Goal: Information Seeking & Learning: Learn about a topic

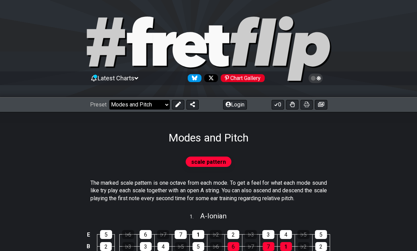
click at [161, 104] on select "Welcome to #fretflip! Initial Preset Custom Preset Minor Pentatonic Major Penta…" at bounding box center [139, 105] width 60 height 10
click at [109, 100] on select "Welcome to #fretflip! Initial Preset Custom Preset Minor Pentatonic Major Penta…" at bounding box center [139, 105] width 60 height 10
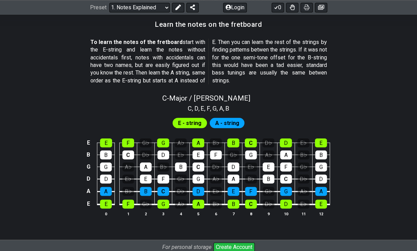
scroll to position [616, 0]
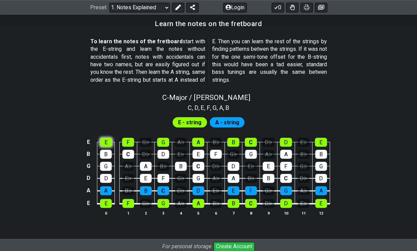
click at [112, 142] on div "E" at bounding box center [106, 142] width 12 height 9
click at [126, 140] on div "F" at bounding box center [128, 142] width 12 height 9
click at [162, 140] on div "G" at bounding box center [163, 142] width 12 height 9
click at [162, 139] on div "G" at bounding box center [163, 142] width 12 height 9
click at [126, 139] on div "F" at bounding box center [128, 142] width 12 height 9
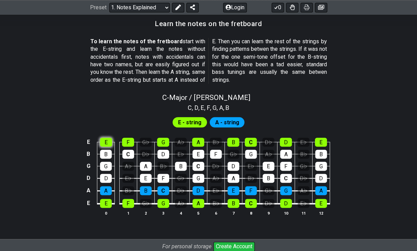
click at [106, 139] on div "E" at bounding box center [106, 142] width 12 height 9
click at [190, 122] on span "E - string" at bounding box center [189, 122] width 23 height 10
click at [217, 123] on span "A - string" at bounding box center [227, 122] width 24 height 10
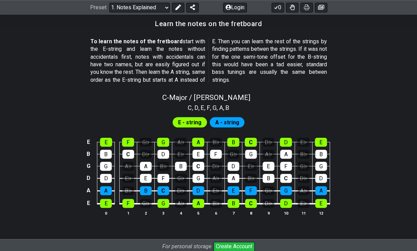
drag, startPoint x: 217, startPoint y: 123, endPoint x: 286, endPoint y: 185, distance: 92.6
click at [286, 185] on section "E - string A - string E E F G♭ G A♭ A B♭ B C D♭ D E♭ E B B C D♭ D E♭ E F G♭ G A…" at bounding box center [208, 168] width 417 height 113
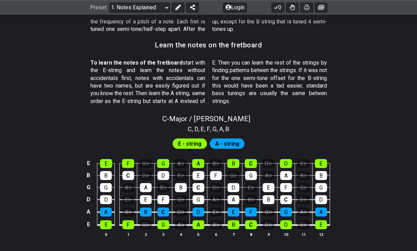
scroll to position [591, 0]
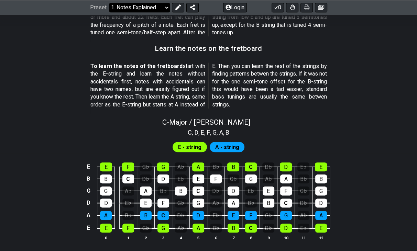
click at [161, 4] on select "Welcome to #fretflip! Initial Preset Custom Preset Minor Pentatonic Major Penta…" at bounding box center [139, 8] width 60 height 10
click at [109, 3] on select "Welcome to #fretflip! Initial Preset Custom Preset Minor Pentatonic Major Penta…" at bounding box center [139, 8] width 60 height 10
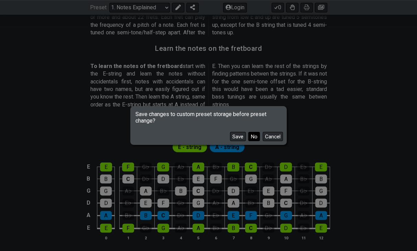
click at [256, 138] on button "No" at bounding box center [254, 136] width 12 height 9
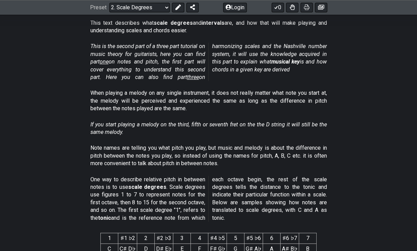
scroll to position [137, 0]
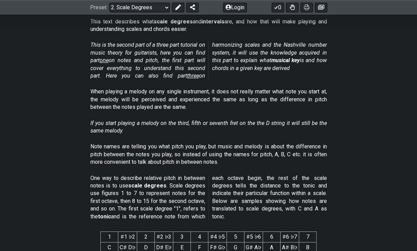
drag, startPoint x: 134, startPoint y: 46, endPoint x: 148, endPoint y: 49, distance: 14.1
click at [148, 49] on em "This is the second part of a three part tutorial on music theory for guitarists…" at bounding box center [208, 60] width 236 height 37
drag, startPoint x: 148, startPoint y: 49, endPoint x: 151, endPoint y: 54, distance: 6.2
click at [151, 54] on em "This is the second part of a three part tutorial on music theory for guitarists…" at bounding box center [208, 60] width 236 height 37
drag, startPoint x: 151, startPoint y: 54, endPoint x: 159, endPoint y: 68, distance: 16.1
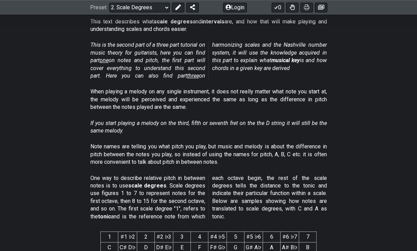
click at [159, 68] on em "This is the second part of a three part tutorial on music theory for guitarists…" at bounding box center [208, 60] width 236 height 37
drag, startPoint x: 159, startPoint y: 68, endPoint x: 163, endPoint y: 76, distance: 8.5
click at [163, 76] on em "This is the second part of a three part tutorial on music theory for guitarists…" at bounding box center [208, 60] width 236 height 37
drag, startPoint x: 119, startPoint y: 90, endPoint x: 169, endPoint y: 94, distance: 49.9
click at [169, 94] on p "When playing a melody on any single instrument, it does not really matter what …" at bounding box center [208, 99] width 236 height 23
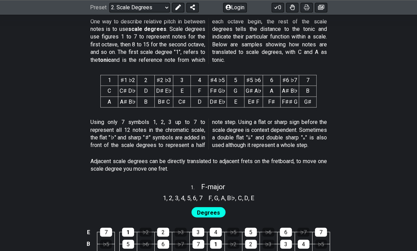
scroll to position [294, 0]
click at [146, 155] on div "Adjacent scale degrees can be directly translated to adjacent frets on the fret…" at bounding box center [208, 167] width 236 height 24
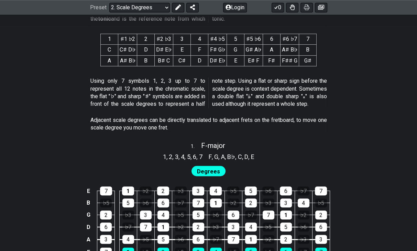
scroll to position [336, 0]
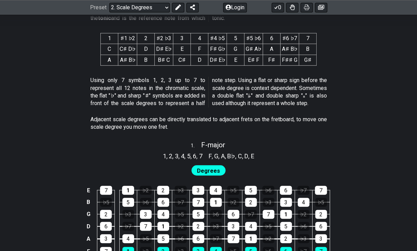
drag, startPoint x: 137, startPoint y: 121, endPoint x: 130, endPoint y: 131, distance: 12.0
click at [130, 131] on div "Adjacent scale degrees can be directly translated to adjacent frets on the fret…" at bounding box center [208, 125] width 236 height 24
drag, startPoint x: 130, startPoint y: 131, endPoint x: 143, endPoint y: 131, distance: 12.4
click at [143, 131] on div "Adjacent scale degrees can be directly translated to adjacent frets on the fret…" at bounding box center [208, 125] width 236 height 24
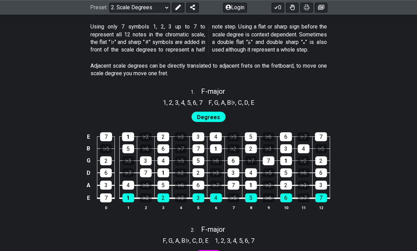
scroll to position [390, 0]
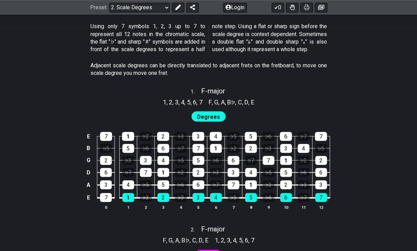
drag, startPoint x: 206, startPoint y: 100, endPoint x: 258, endPoint y: 97, distance: 52.3
click at [257, 97] on section "F , G , A , B♭ , C , D , E" at bounding box center [231, 101] width 52 height 11
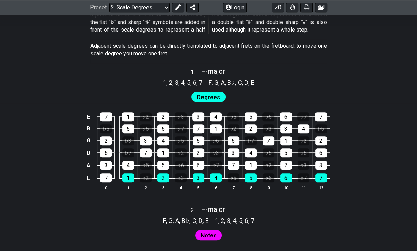
scroll to position [409, 0]
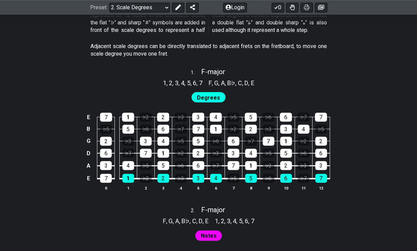
click at [215, 98] on span "Degrees" at bounding box center [208, 98] width 23 height 10
click at [111, 119] on div "7" at bounding box center [106, 117] width 12 height 9
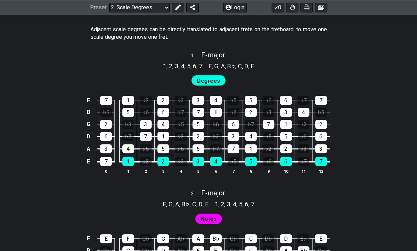
scroll to position [426, 0]
click at [212, 220] on span "Notes" at bounding box center [209, 219] width 16 height 10
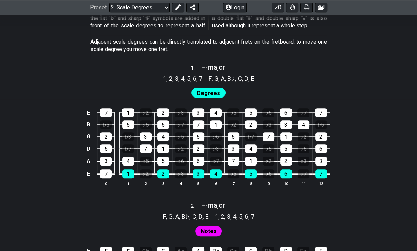
scroll to position [394, 0]
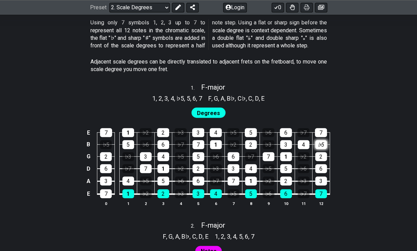
click at [316, 144] on div "♭5" at bounding box center [321, 144] width 12 height 9
click at [315, 144] on div "♭5" at bounding box center [321, 144] width 12 height 9
click at [298, 129] on div "♭7" at bounding box center [303, 132] width 12 height 9
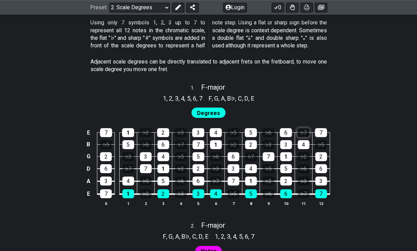
click at [298, 129] on div "♭7" at bounding box center [303, 132] width 12 height 9
click at [284, 128] on div "6" at bounding box center [286, 132] width 12 height 9
click at [280, 194] on div "6" at bounding box center [286, 193] width 12 height 9
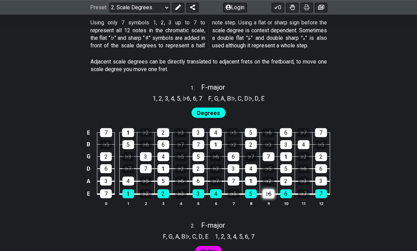
click at [271, 193] on div "♭6" at bounding box center [268, 193] width 12 height 9
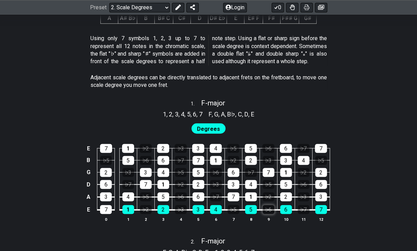
scroll to position [378, 0]
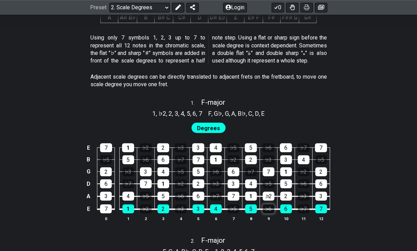
click at [271, 193] on div "♭2" at bounding box center [268, 196] width 12 height 9
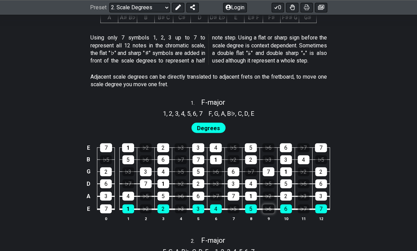
click at [271, 193] on div "♭2" at bounding box center [268, 196] width 12 height 9
click at [107, 160] on div "♭5" at bounding box center [106, 159] width 12 height 9
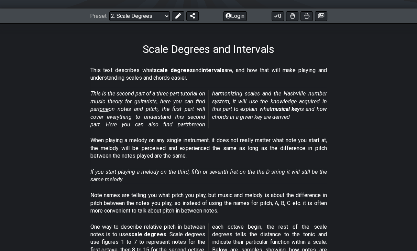
scroll to position [89, 0]
click at [123, 20] on select "Welcome to #fretflip! Initial Preset Custom Preset Minor Pentatonic Major Penta…" at bounding box center [139, 16] width 60 height 10
click at [109, 11] on select "Welcome to #fretflip! Initial Preset Custom Preset Minor Pentatonic Major Penta…" at bounding box center [139, 16] width 60 height 10
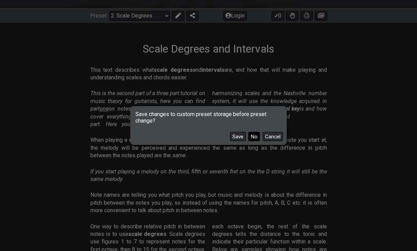
click at [252, 139] on button "No" at bounding box center [254, 136] width 12 height 9
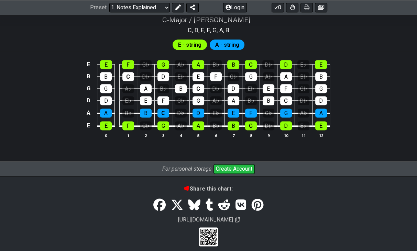
scroll to position [688, 0]
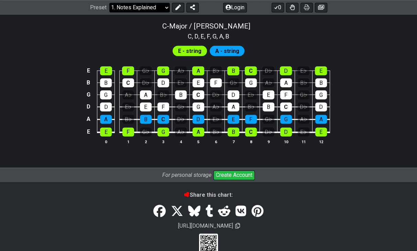
click at [149, 6] on select "Welcome to #fretflip! Initial Preset Custom Preset Minor Pentatonic Major Penta…" at bounding box center [139, 8] width 60 height 10
click at [109, 12] on select "Welcome to #fretflip! Initial Preset Custom Preset Minor Pentatonic Major Penta…" at bounding box center [139, 8] width 60 height 10
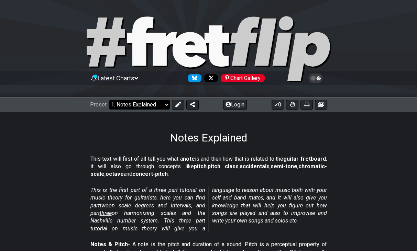
select select "/scale-degrees-and-intervals"
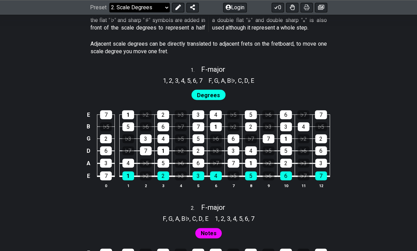
scroll to position [415, 0]
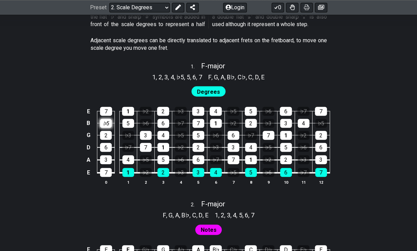
click at [104, 119] on div "♭5" at bounding box center [106, 123] width 12 height 9
drag, startPoint x: 233, startPoint y: 78, endPoint x: 228, endPoint y: 76, distance: 5.4
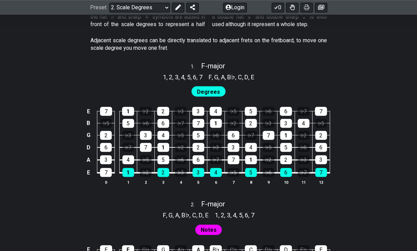
click at [228, 76] on span "B♭" at bounding box center [231, 76] width 8 height 9
drag, startPoint x: 228, startPoint y: 76, endPoint x: 109, endPoint y: 124, distance: 129.0
click at [109, 124] on div "1 . F - major 1 , 2 , 3 , 4 , 5 , 6 , 7 F , G , A , B♭ , C , D , E Degrees E 7 …" at bounding box center [208, 126] width 417 height 137
click at [109, 124] on div "♭5" at bounding box center [106, 123] width 12 height 9
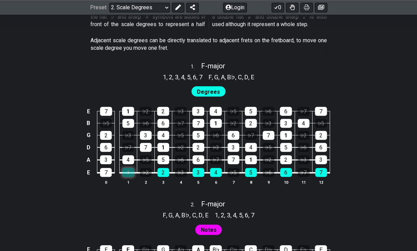
click at [128, 174] on div "1" at bounding box center [128, 172] width 12 height 9
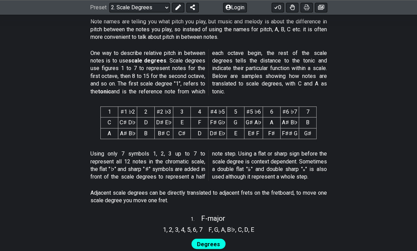
scroll to position [262, 0]
click at [128, 174] on p "Using only 7 symbols 1, 2, 3 up to 7 to represent all 12 notes in the chromatic…" at bounding box center [208, 165] width 236 height 31
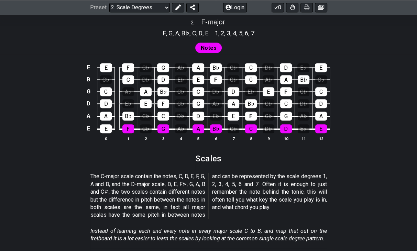
scroll to position [687, 0]
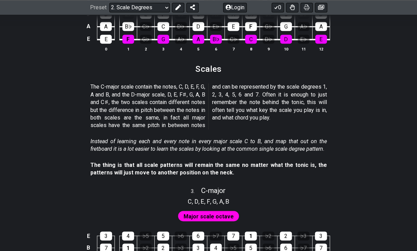
drag, startPoint x: 90, startPoint y: 88, endPoint x: 135, endPoint y: 98, distance: 45.6
click at [135, 98] on p "The C-major scale contain the notes, C, D, E, F, G, A and B, and the D-major sc…" at bounding box center [208, 106] width 236 height 46
drag, startPoint x: 135, startPoint y: 98, endPoint x: 143, endPoint y: 104, distance: 10.3
click at [143, 104] on p "The C-major scale contain the notes, C, D, E, F, G, A and B, and the D-major sc…" at bounding box center [208, 106] width 236 height 46
drag, startPoint x: 143, startPoint y: 104, endPoint x: 155, endPoint y: 113, distance: 14.9
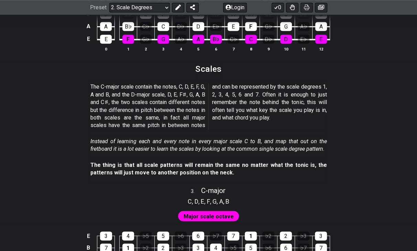
click at [155, 113] on p "The C-major scale contain the notes, C, D, E, F, G, A and B, and the D-major sc…" at bounding box center [208, 106] width 236 height 46
drag, startPoint x: 155, startPoint y: 113, endPoint x: 176, endPoint y: 114, distance: 21.7
click at [176, 114] on p "The C-major scale contain the notes, C, D, E, F, G, A and B, and the D-major sc…" at bounding box center [208, 106] width 236 height 46
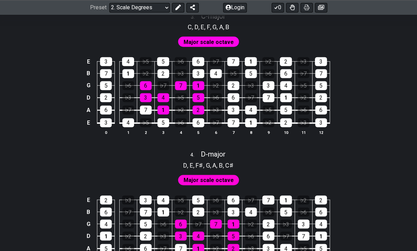
scroll to position [861, 0]
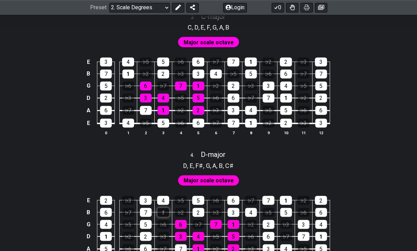
click at [165, 213] on div "1" at bounding box center [163, 212] width 12 height 9
click at [184, 216] on div "♭2" at bounding box center [181, 212] width 12 height 9
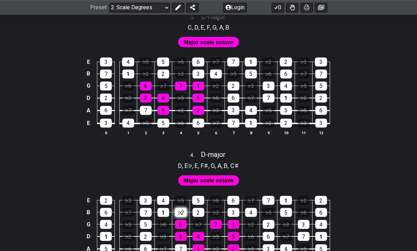
click at [184, 216] on div "♭2" at bounding box center [181, 212] width 12 height 9
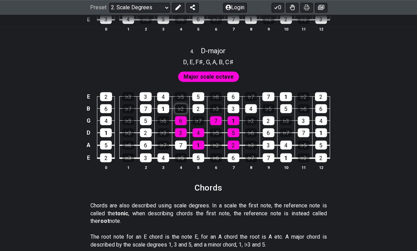
scroll to position [963, 0]
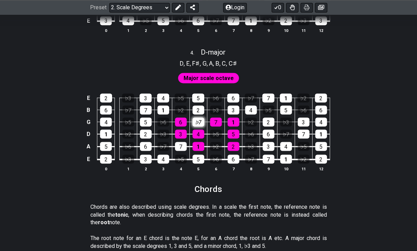
click at [200, 123] on div "♭7" at bounding box center [198, 121] width 12 height 9
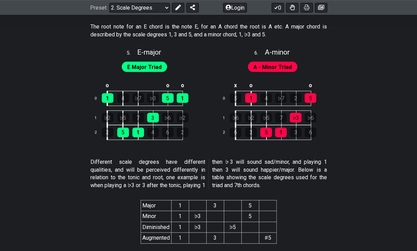
scroll to position [1176, 0]
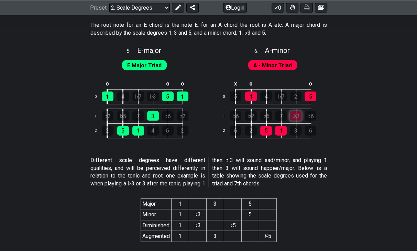
click at [295, 114] on div "♭3" at bounding box center [296, 116] width 12 height 10
click at [274, 116] on td "♭5" at bounding box center [273, 116] width 15 height 15
click at [277, 116] on div "7" at bounding box center [281, 116] width 12 height 10
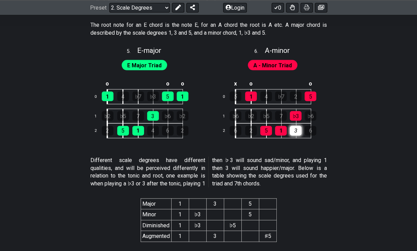
click at [294, 129] on div "3" at bounding box center [296, 131] width 12 height 10
click at [140, 97] on div "♭7" at bounding box center [138, 97] width 12 height 10
click at [138, 97] on div "♭7" at bounding box center [138, 97] width 12 height 10
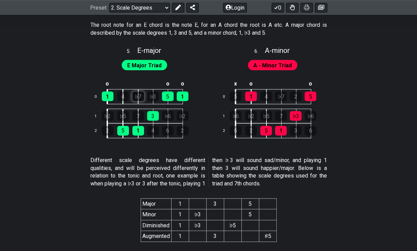
click at [138, 97] on div "♭7" at bounding box center [138, 97] width 12 height 10
drag, startPoint x: 114, startPoint y: 113, endPoint x: 152, endPoint y: 108, distance: 38.8
click at [152, 108] on tbody "o o o 0 1 4 ♭7 ♭3 5 1 1 ♭2 ♭5 7 3 ♭6 ♭2 2 2 5 1 4 6 2" at bounding box center [144, 108] width 107 height 60
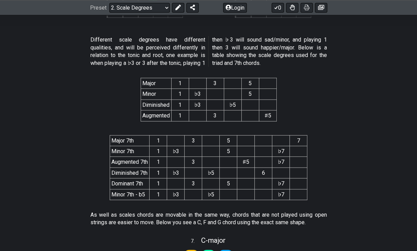
scroll to position [1297, 0]
drag, startPoint x: 130, startPoint y: 50, endPoint x: 149, endPoint y: 60, distance: 21.4
click at [149, 60] on p "Different scale degrees have different qualities, and will be perceived differe…" at bounding box center [208, 51] width 236 height 31
drag, startPoint x: 149, startPoint y: 60, endPoint x: 199, endPoint y: 64, distance: 50.3
click at [199, 64] on p "Different scale degrees have different qualities, and will be perceived differe…" at bounding box center [208, 51] width 236 height 31
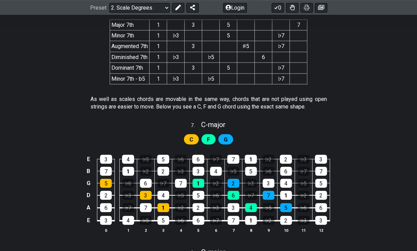
scroll to position [1412, 0]
drag, startPoint x: 134, startPoint y: 91, endPoint x: 177, endPoint y: 103, distance: 44.3
drag, startPoint x: 177, startPoint y: 103, endPoint x: 245, endPoint y: 107, distance: 68.1
click at [245, 107] on p "As well as scales chords are movable in the same way, chords that are not playe…" at bounding box center [208, 102] width 236 height 15
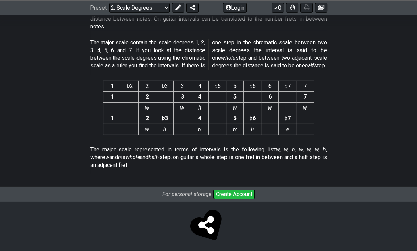
scroll to position [1812, 0]
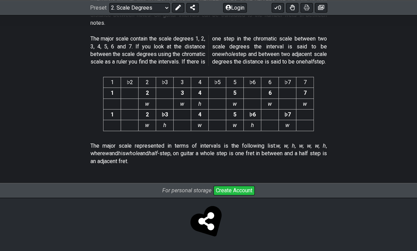
drag, startPoint x: 100, startPoint y: 32, endPoint x: 143, endPoint y: 62, distance: 52.5
click at [143, 62] on p "The major scale contain the scale degrees 1, 2, 3, 4, 5, 6 and 7. If you look a…" at bounding box center [208, 50] width 236 height 31
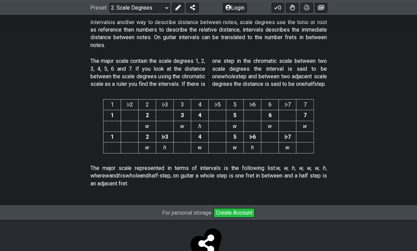
scroll to position [1816, 0]
